Goal: Information Seeking & Learning: Check status

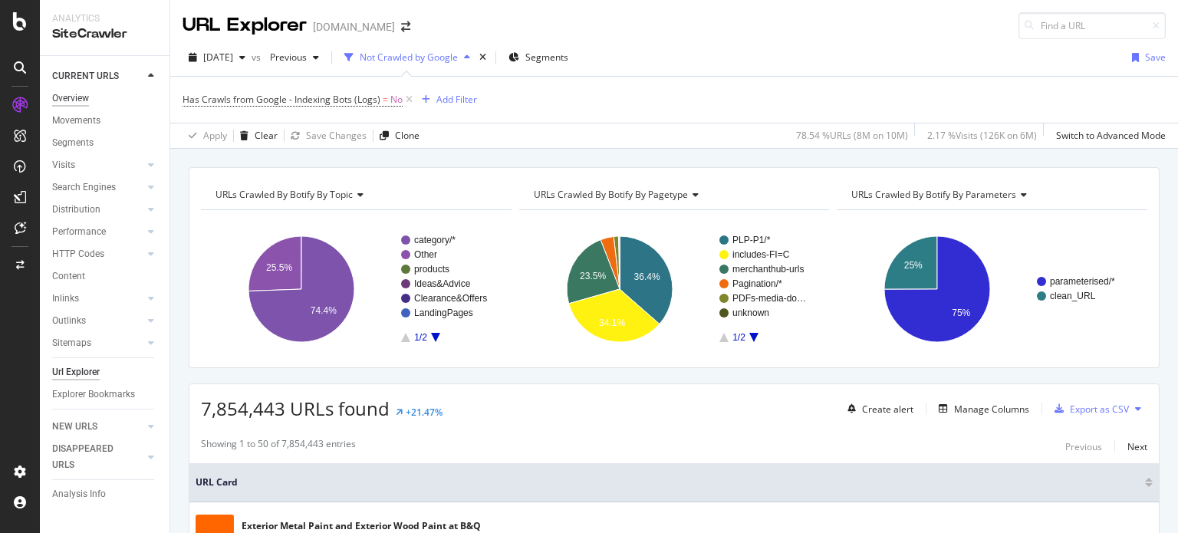
drag, startPoint x: 0, startPoint y: 0, endPoint x: 86, endPoint y: 90, distance: 124.7
click at [86, 90] on div "Overview" at bounding box center [70, 98] width 37 height 16
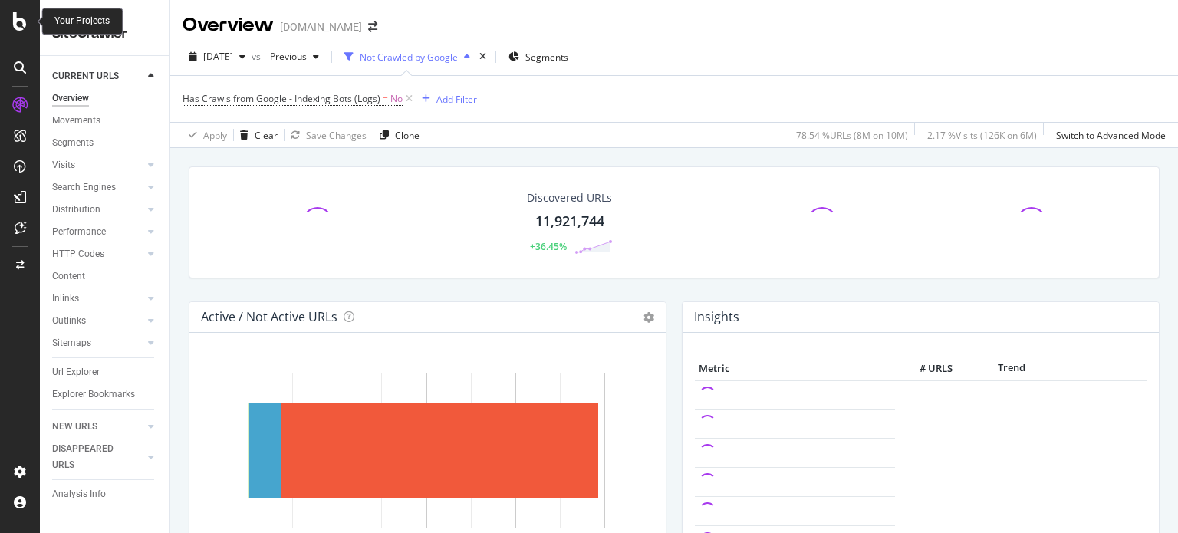
click at [6, 15] on div at bounding box center [20, 21] width 37 height 18
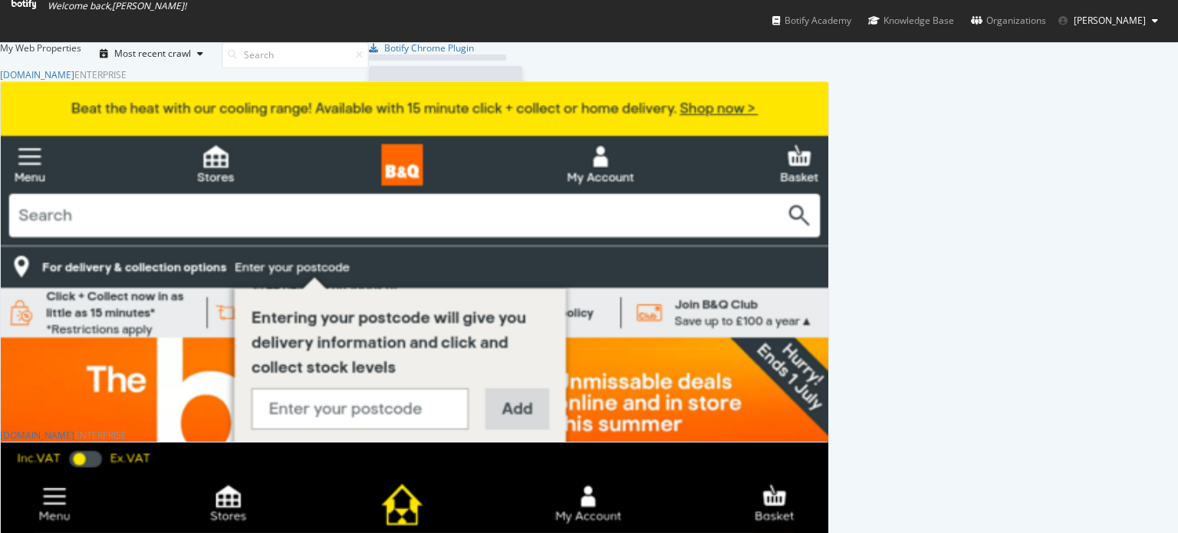
scroll to position [521, 1154]
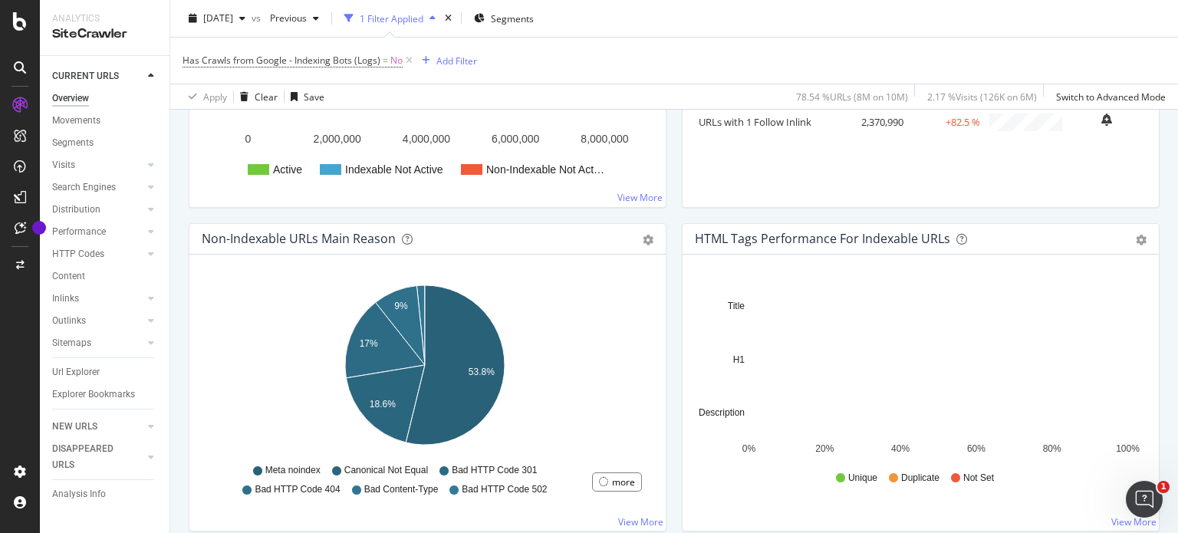
scroll to position [403, 0]
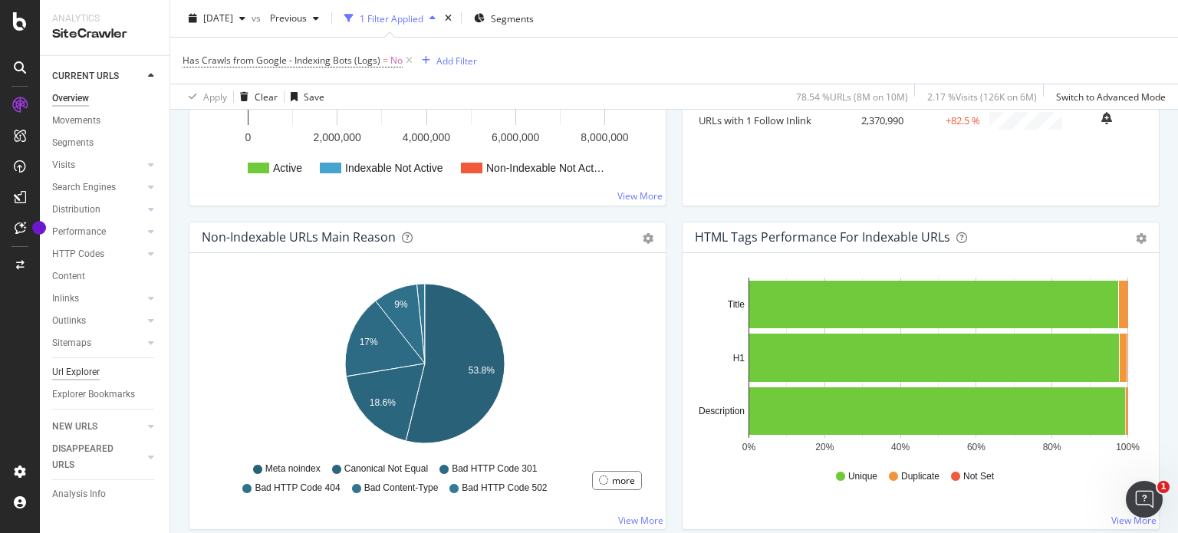
click at [63, 370] on div "Url Explorer" at bounding box center [76, 372] width 48 height 16
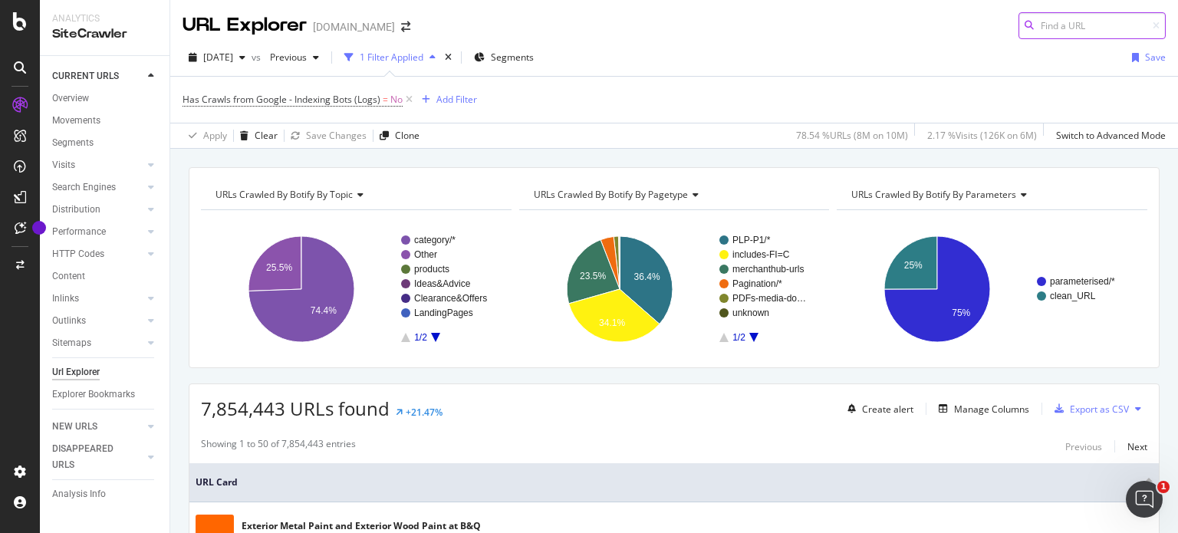
paste input "[URL][DOMAIN_NAME][DOMAIN_NAME]"
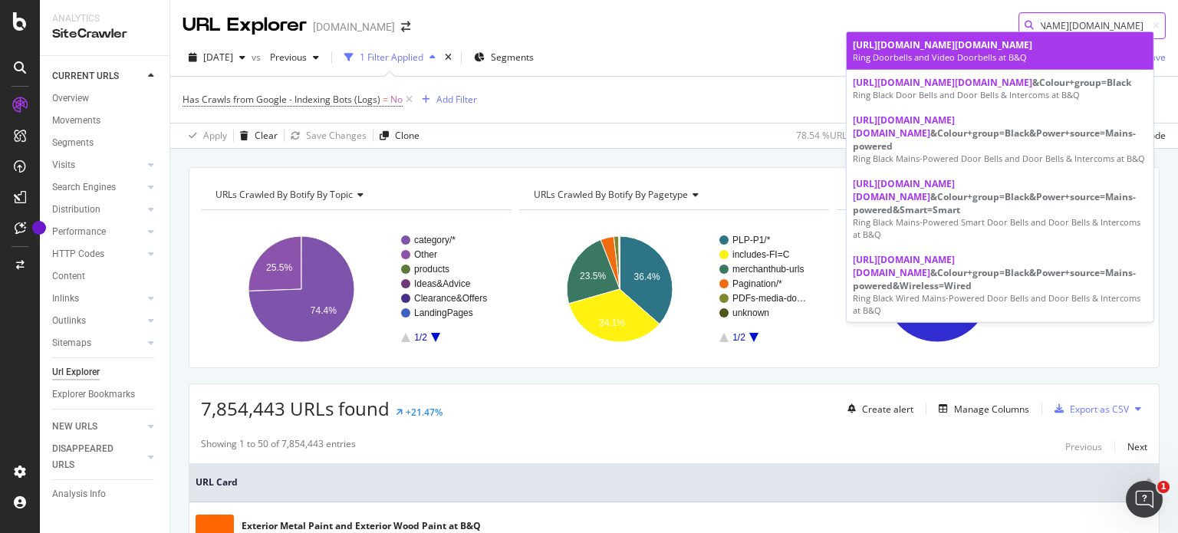
type input "[URL][DOMAIN_NAME][DOMAIN_NAME]"
click at [896, 51] on span "[URL][DOMAIN_NAME][DOMAIN_NAME]" at bounding box center [942, 44] width 179 height 13
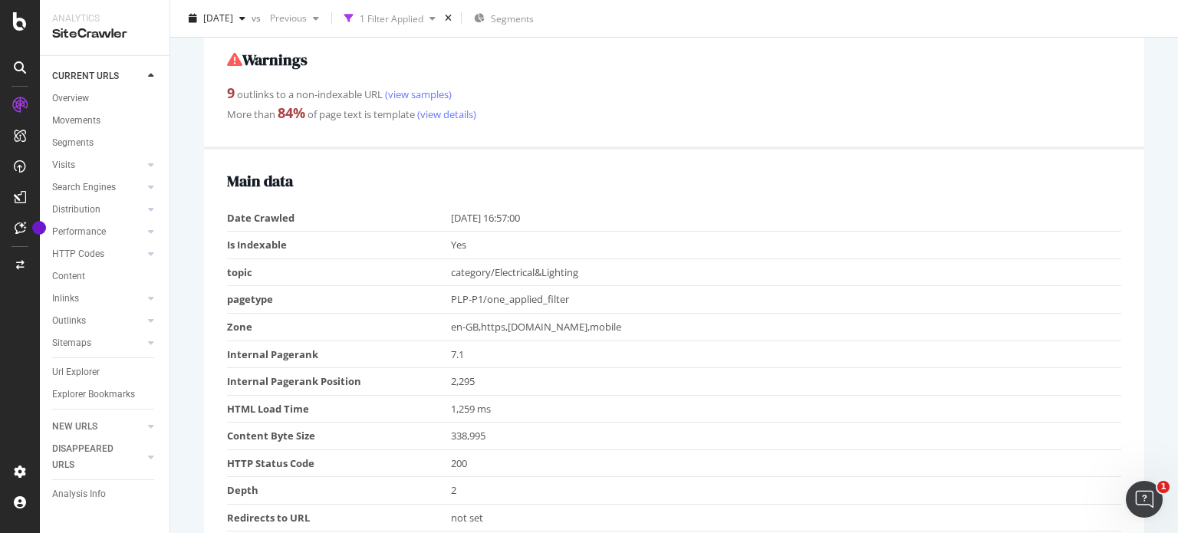
scroll to position [560, 0]
click at [804, 192] on div "Main data Date Crawled [DATE] 16:57:00 Is Indexable Yes topic category/Electric…" at bounding box center [674, 434] width 940 height 571
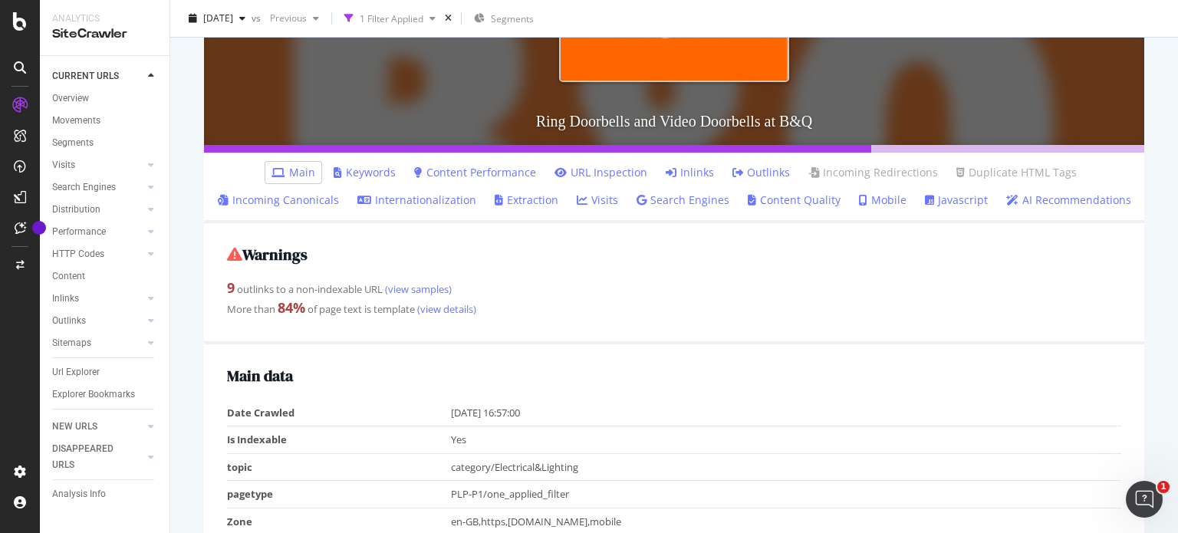
scroll to position [368, 0]
